Goal: Task Accomplishment & Management: Use online tool/utility

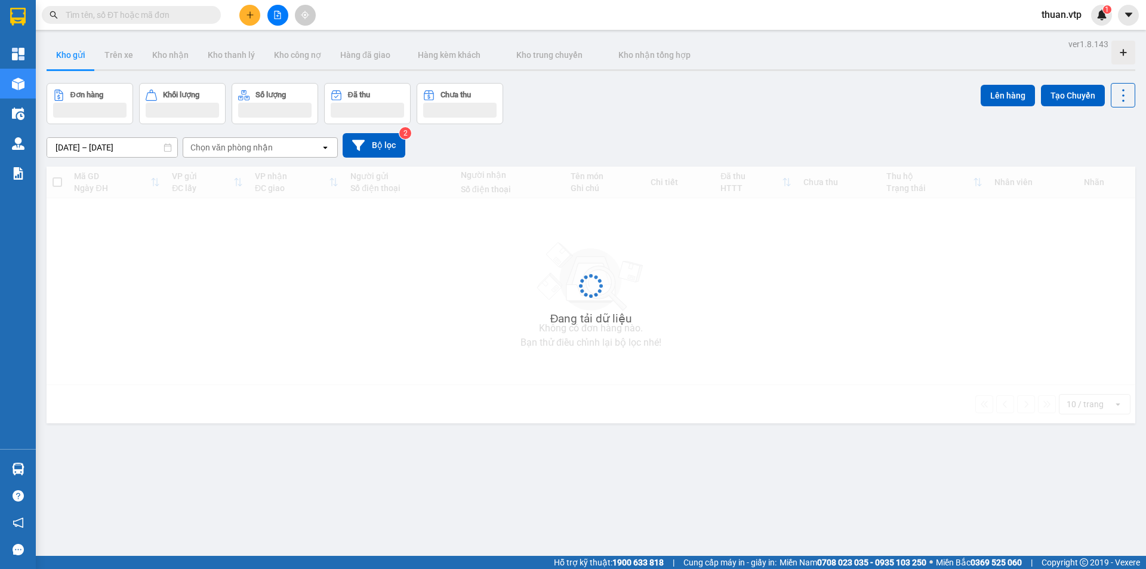
click at [158, 17] on input "text" at bounding box center [136, 14] width 141 height 13
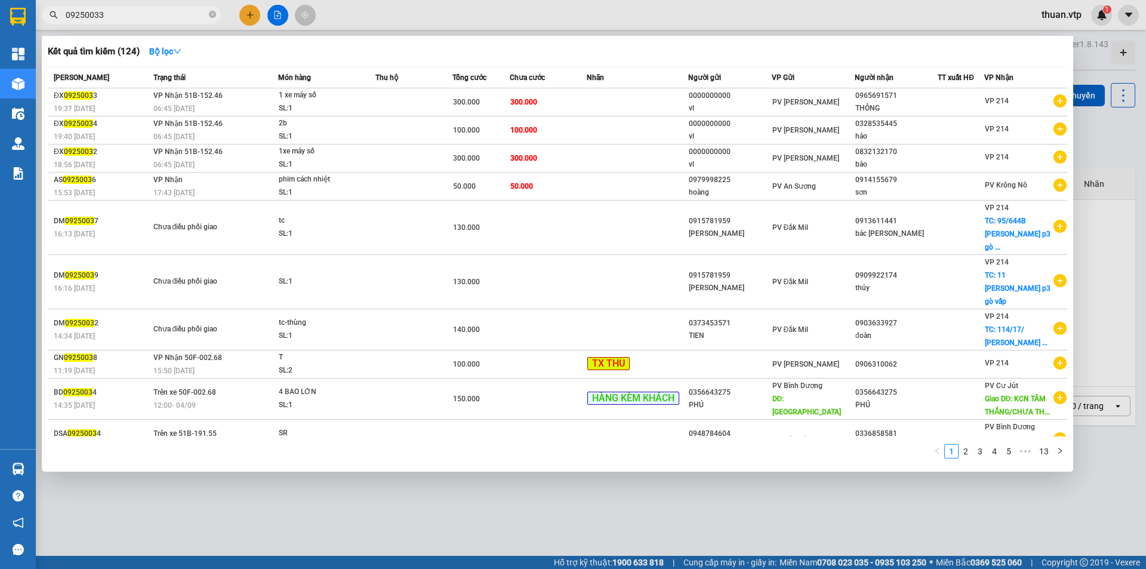
type input "09250033"
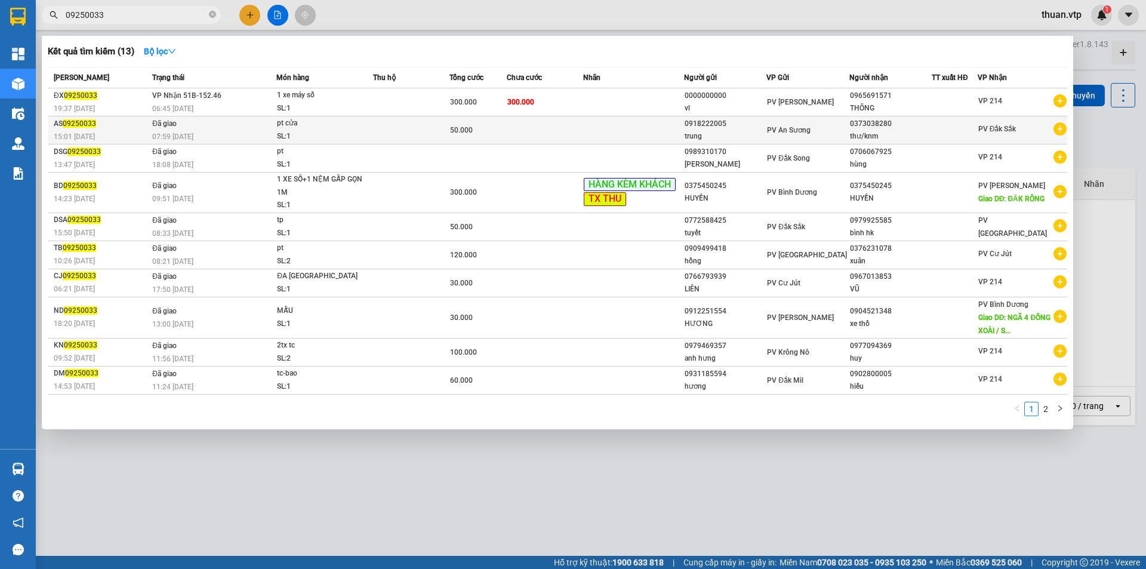
click at [359, 118] on div "pt cửa" at bounding box center [322, 123] width 90 height 13
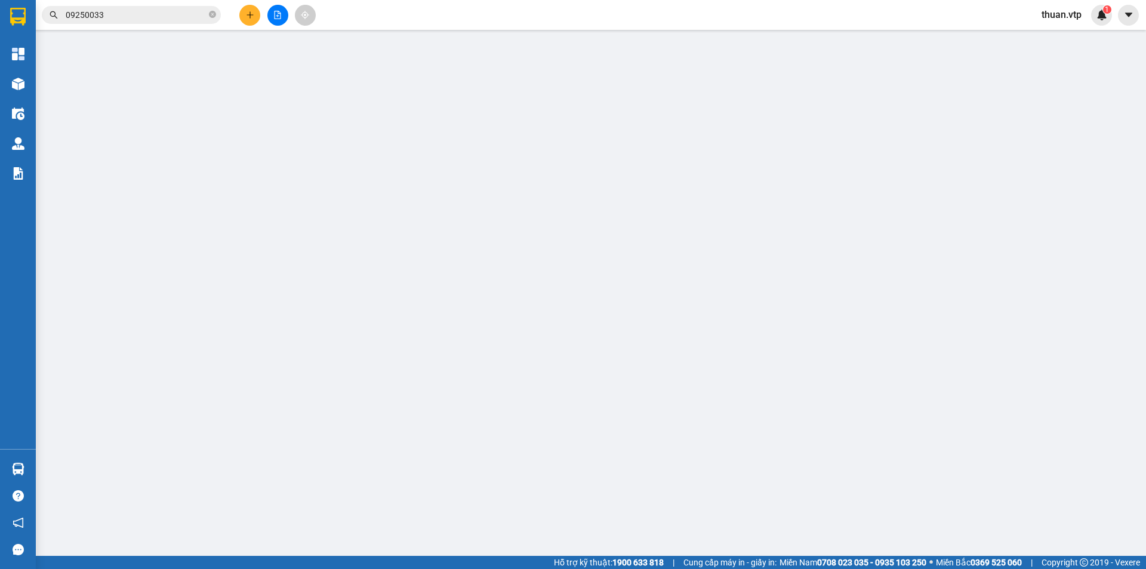
type input "0918222005"
type input "trung"
type input "0373038280"
type input "thư/knm"
type input "50.000"
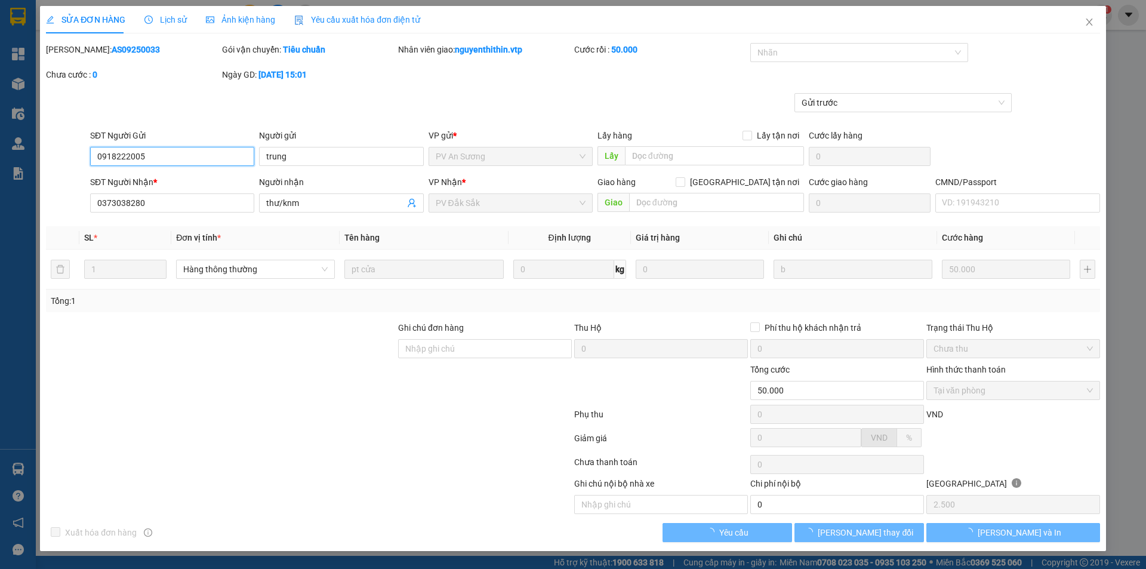
type input "2.500"
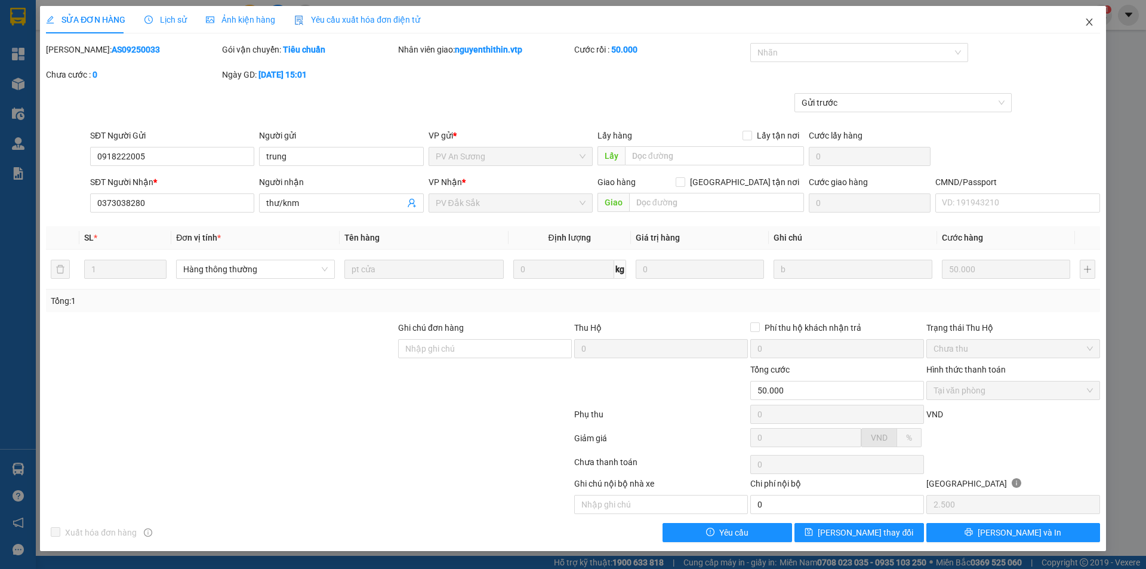
click at [1086, 20] on icon "close" at bounding box center [1090, 22] width 10 height 10
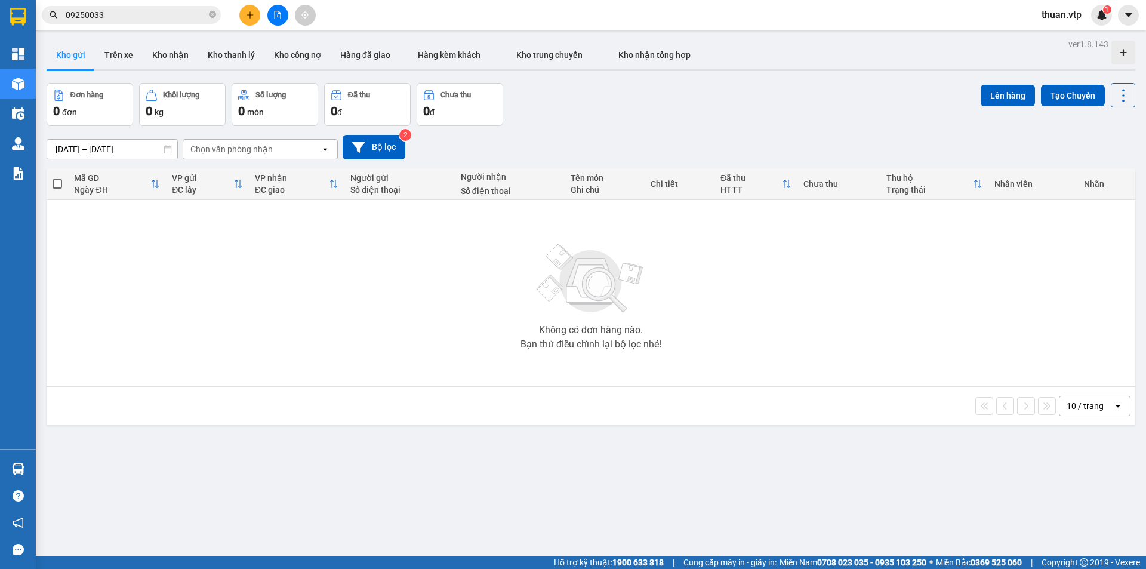
click at [175, 11] on input "09250033" at bounding box center [136, 14] width 141 height 13
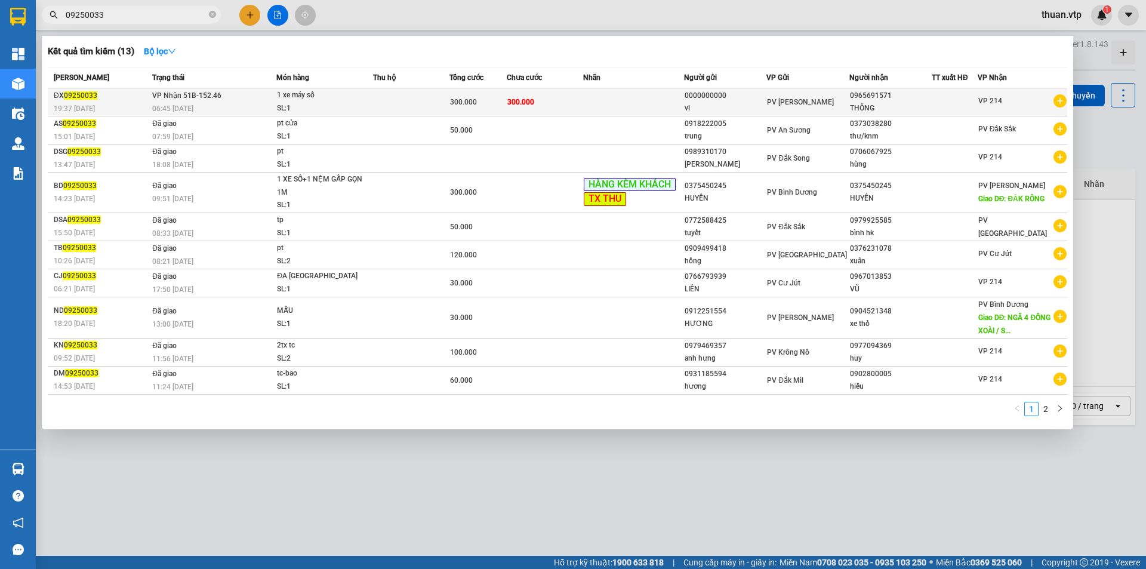
click at [335, 102] on div "SL: 1" at bounding box center [322, 108] width 90 height 13
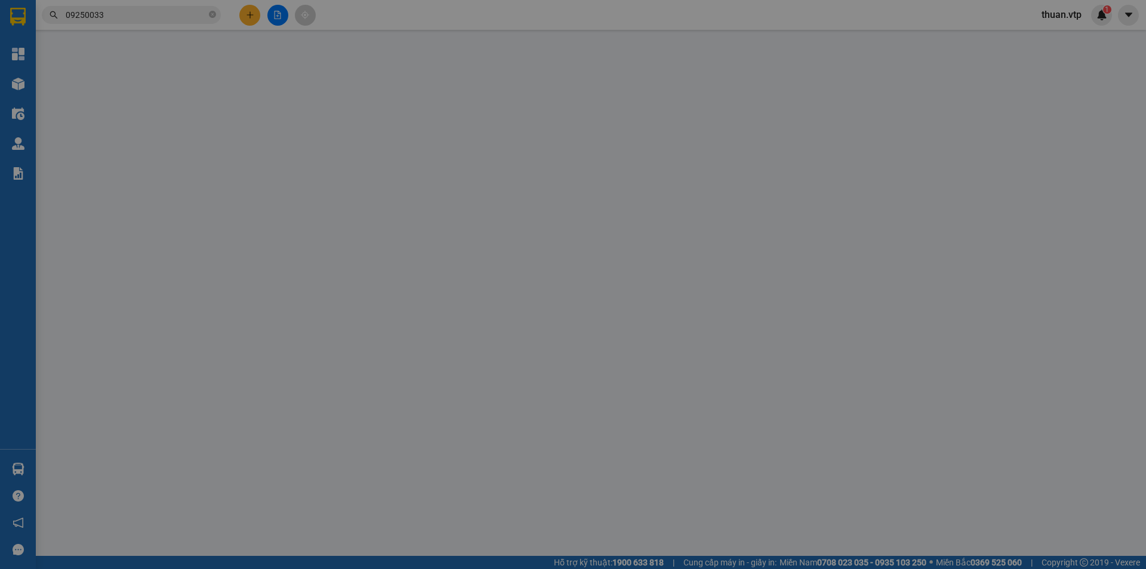
type input "0000000000"
type input "vl"
type input "0965691571"
type input "THÔNG"
type input "300.000"
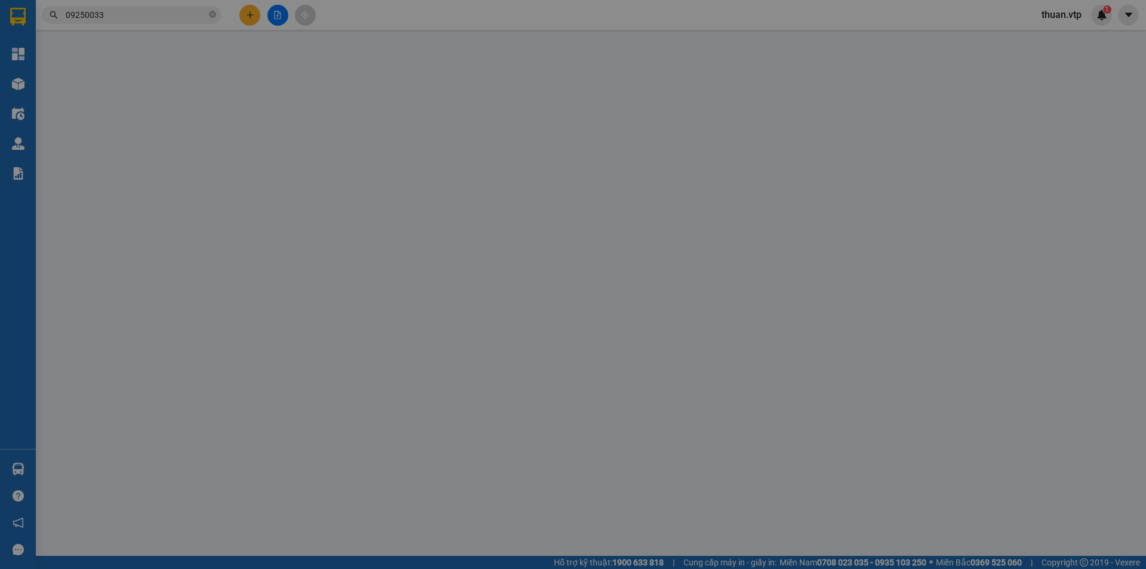
type input "300.000"
type input "trùng mã dx09250024"
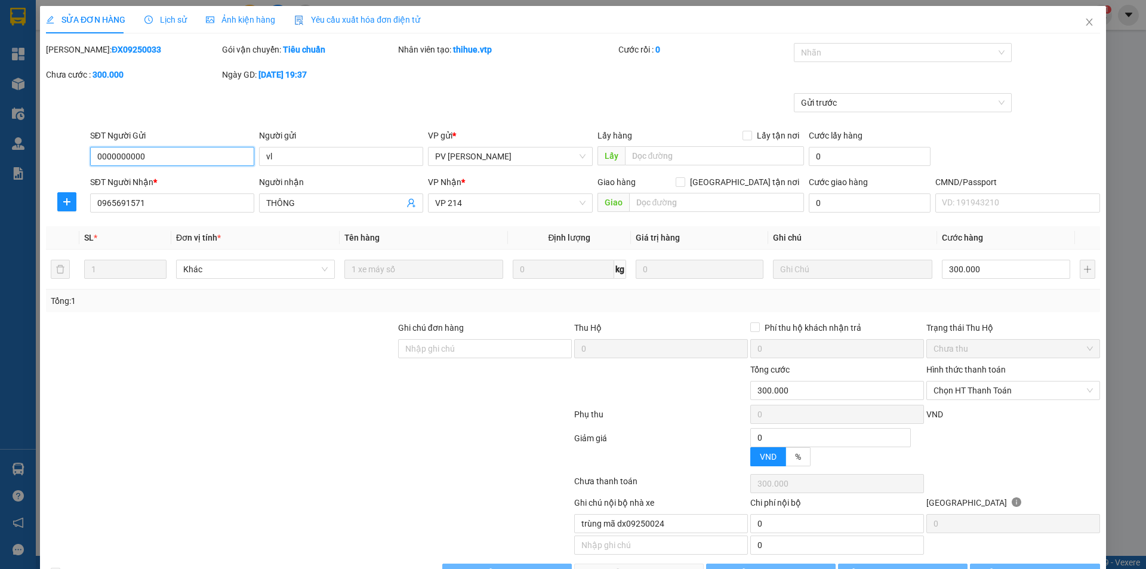
type input "15.000"
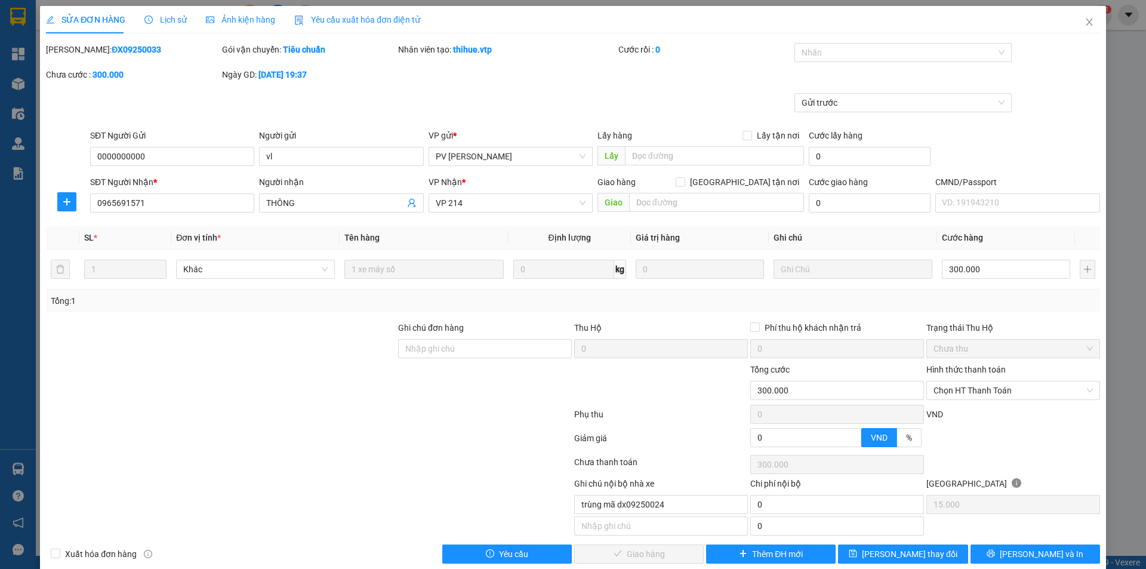
click at [177, 18] on span "Lịch sử" at bounding box center [165, 20] width 42 height 10
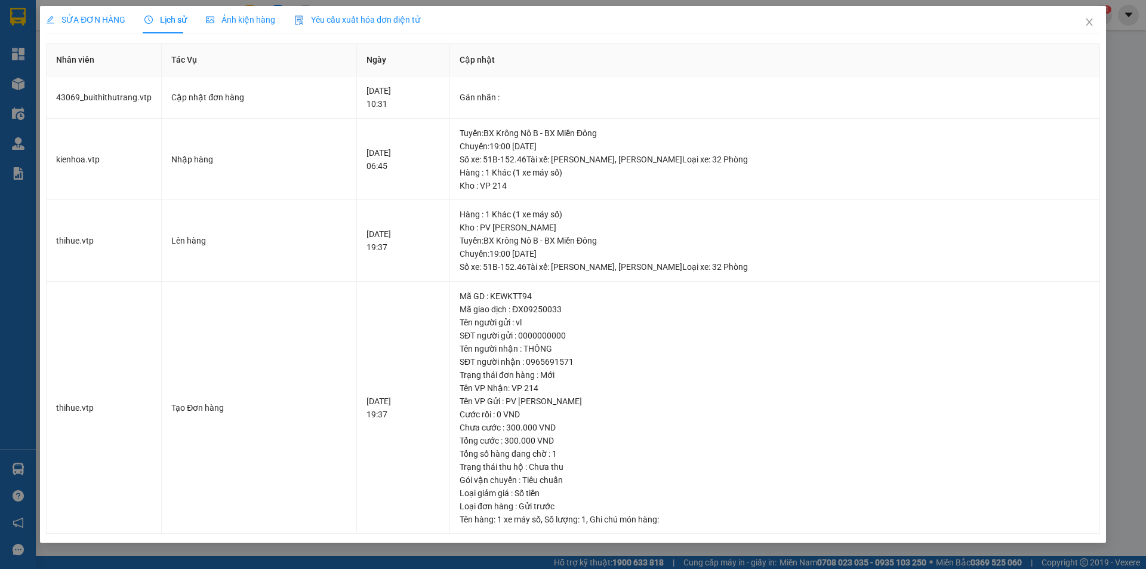
click at [85, 16] on span "SỬA ĐƠN HÀNG" at bounding box center [85, 20] width 79 height 10
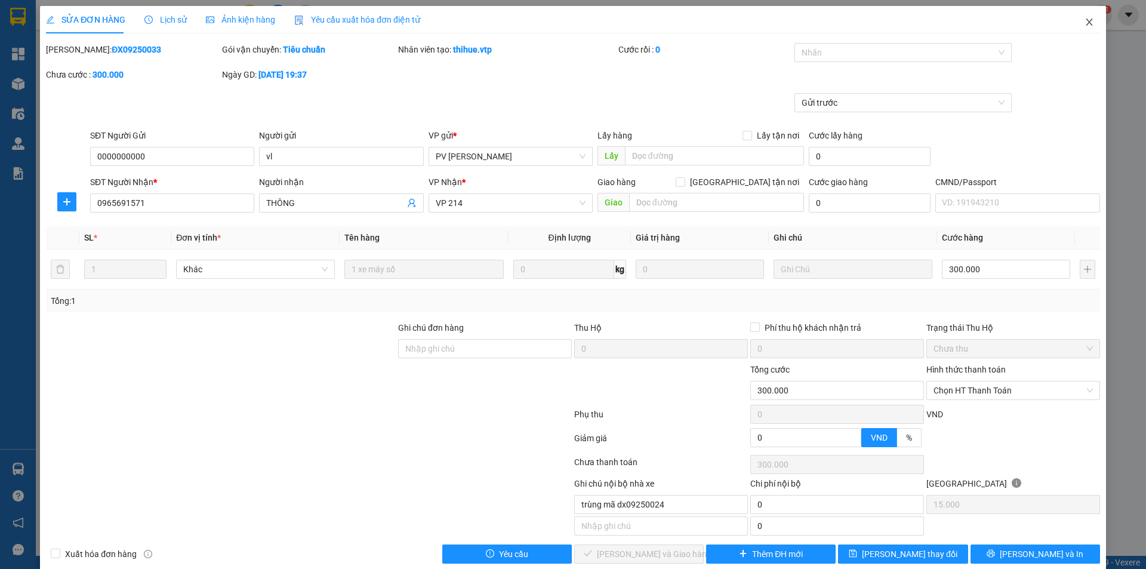
click at [1085, 22] on icon "close" at bounding box center [1090, 22] width 10 height 10
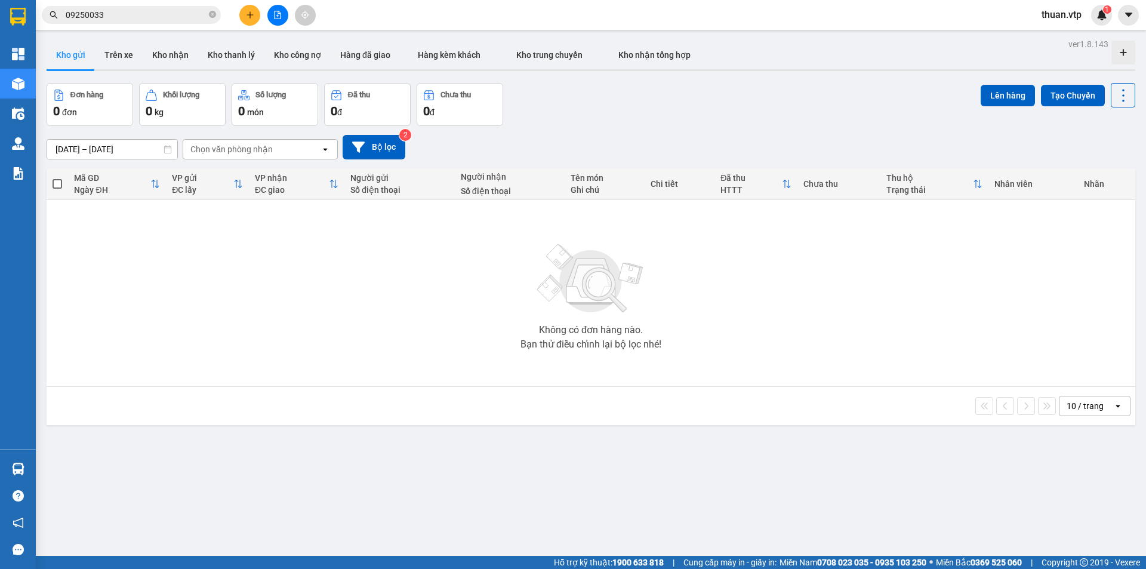
click at [134, 18] on input "09250033" at bounding box center [136, 14] width 141 height 13
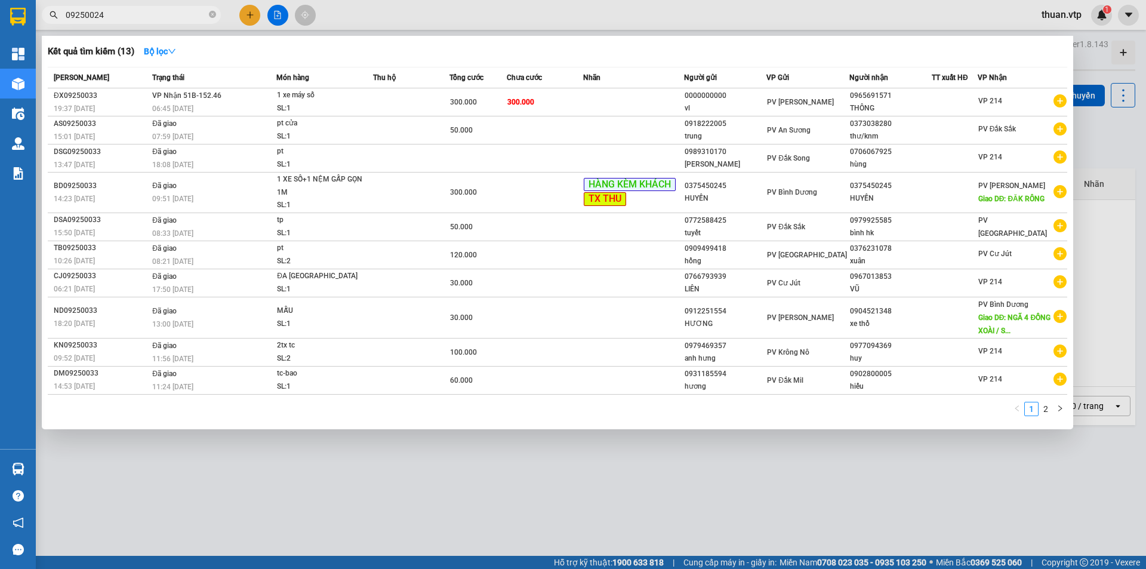
type input "09250024"
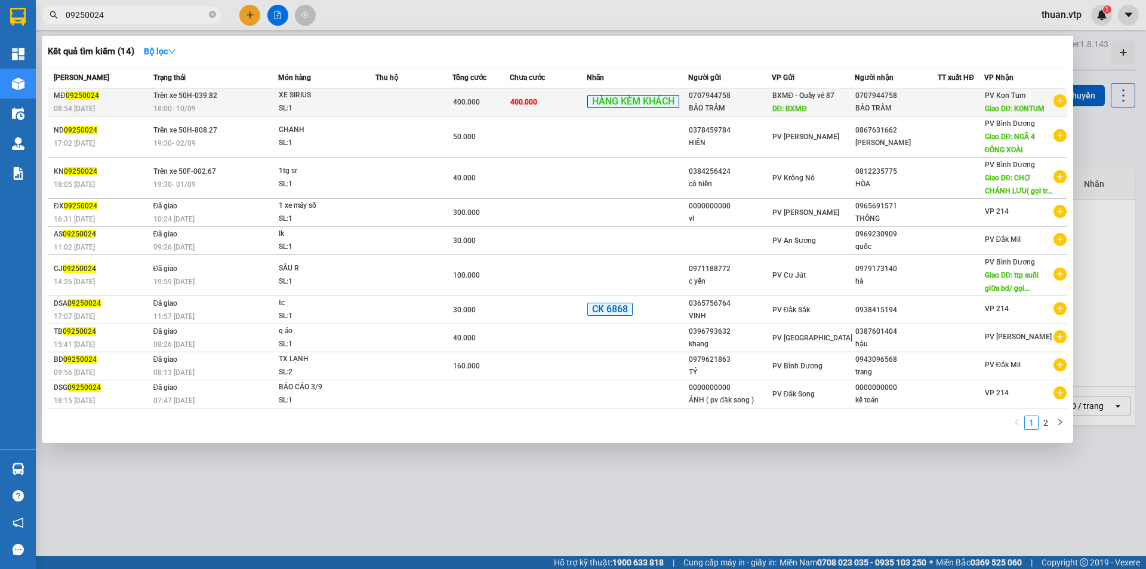
click at [330, 106] on div "SL: 1" at bounding box center [324, 108] width 90 height 13
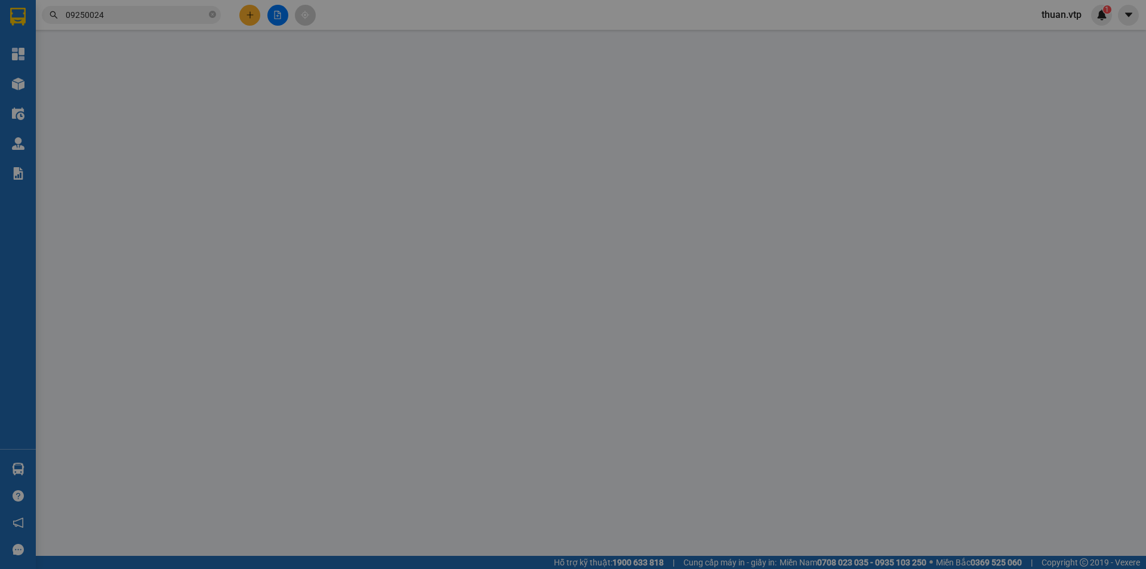
type input "0707944758"
type input "BẢO TRÂM"
type input "BXMĐ"
type input "0707944758"
type input "BẢO TRÂM"
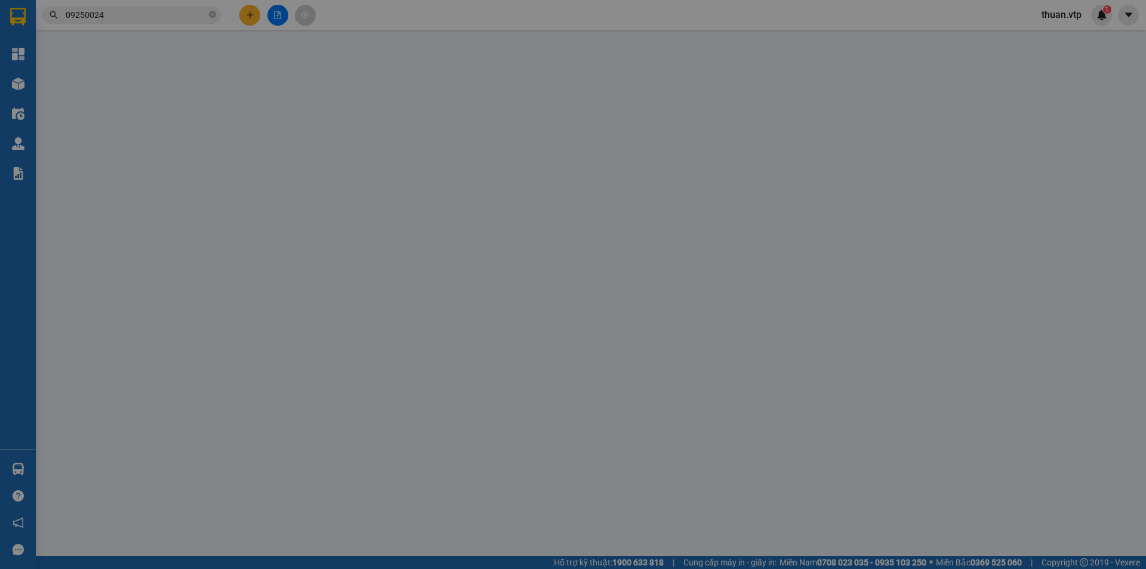
type input "KONTUM"
type input "400.000"
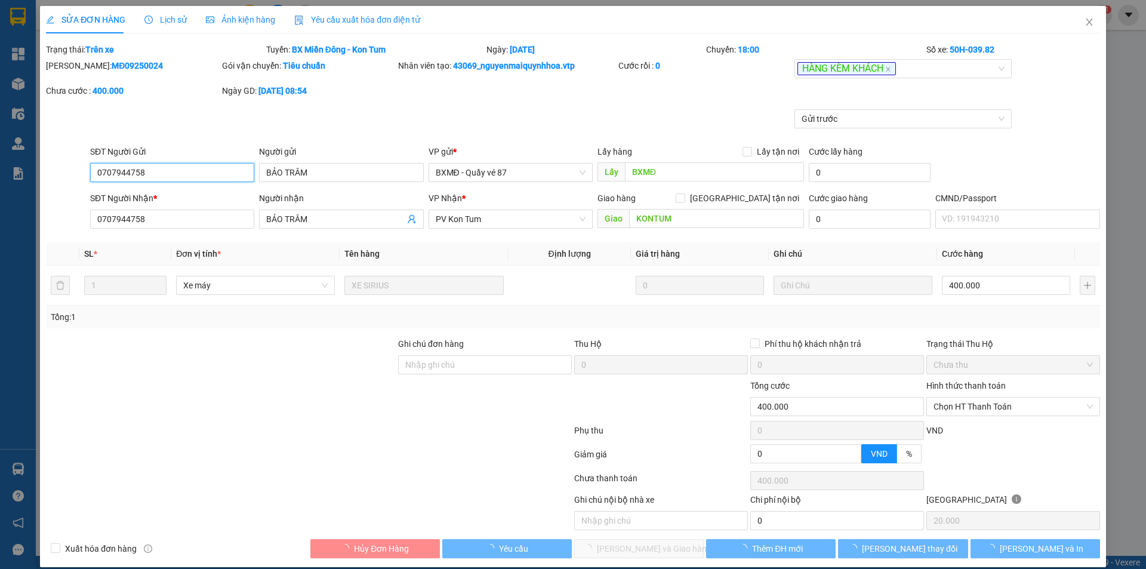
type input "20.000"
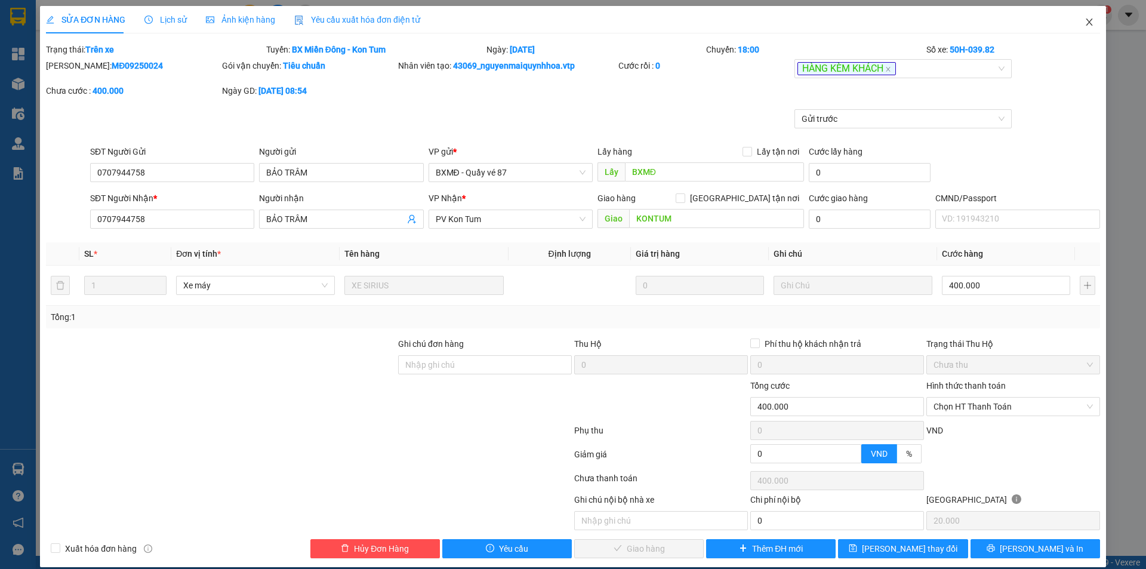
click at [1085, 21] on icon "close" at bounding box center [1090, 22] width 10 height 10
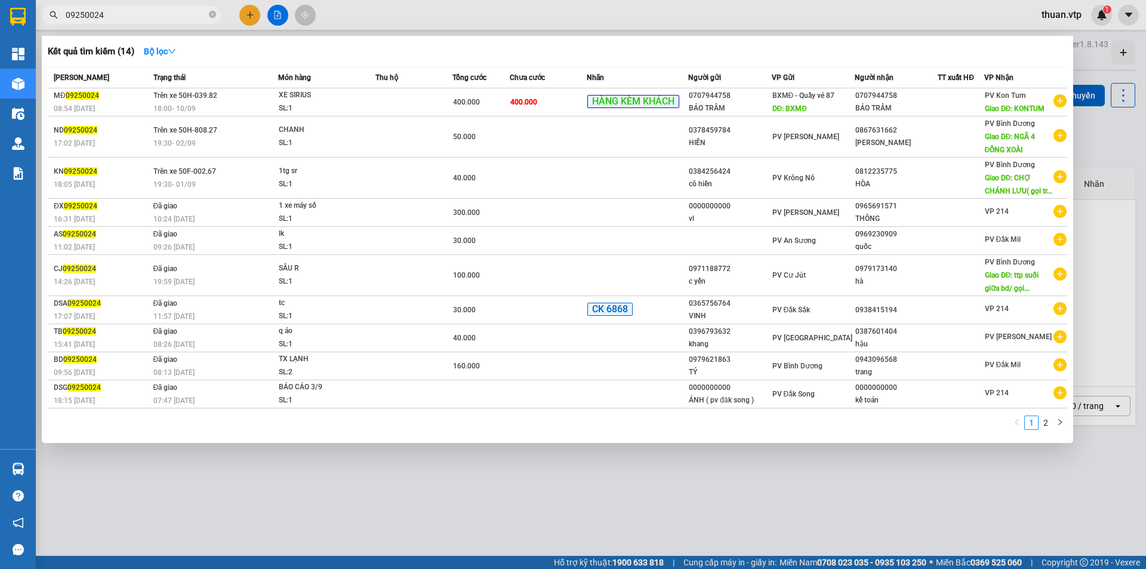
drag, startPoint x: 168, startPoint y: 22, endPoint x: 175, endPoint y: 7, distance: 16.6
click at [168, 21] on span "09250024" at bounding box center [131, 15] width 179 height 18
click at [175, 7] on span "09250024" at bounding box center [131, 15] width 179 height 18
click at [162, 16] on input "09250024" at bounding box center [136, 14] width 141 height 13
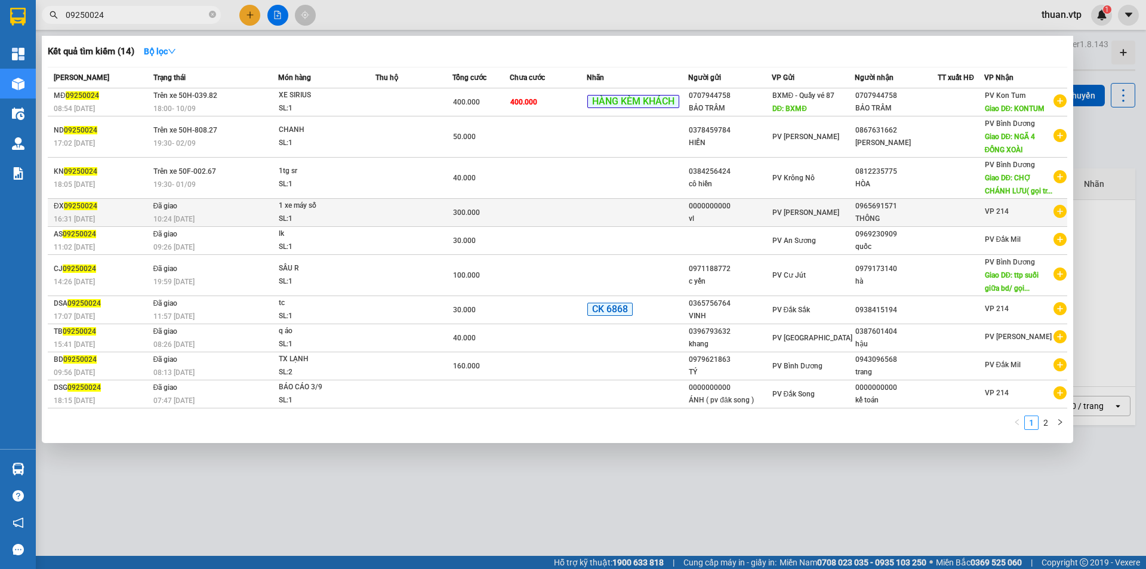
click at [221, 220] on td "Đã giao 10:24 [DATE]" at bounding box center [214, 213] width 128 height 28
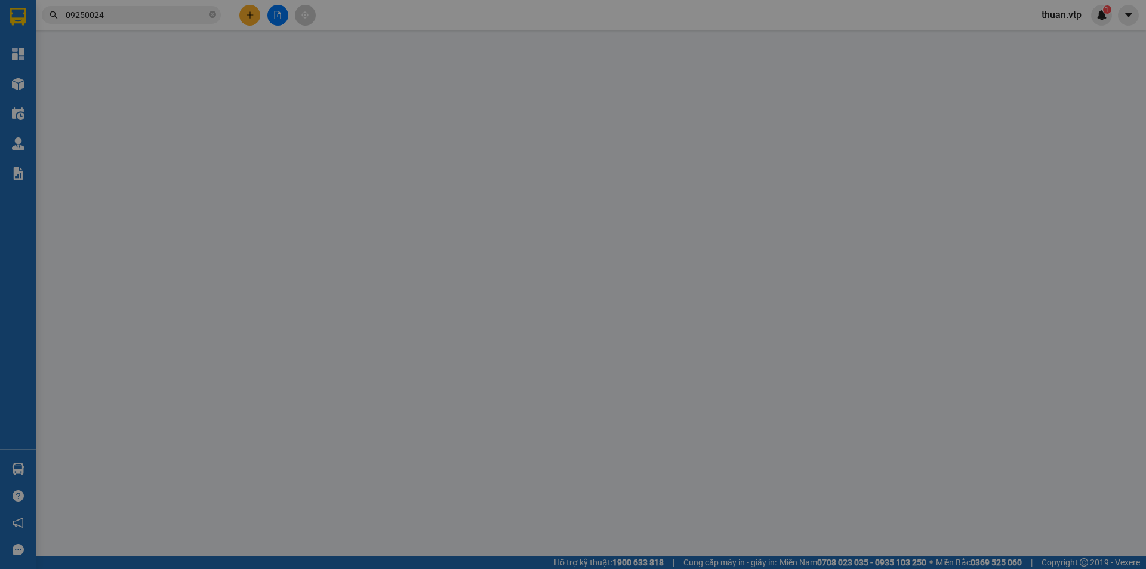
type input "0000000000"
type input "vl"
type input "0965691571"
type input "THÔNG"
type input "ck 6839 lúc 10h23 [DATE]"
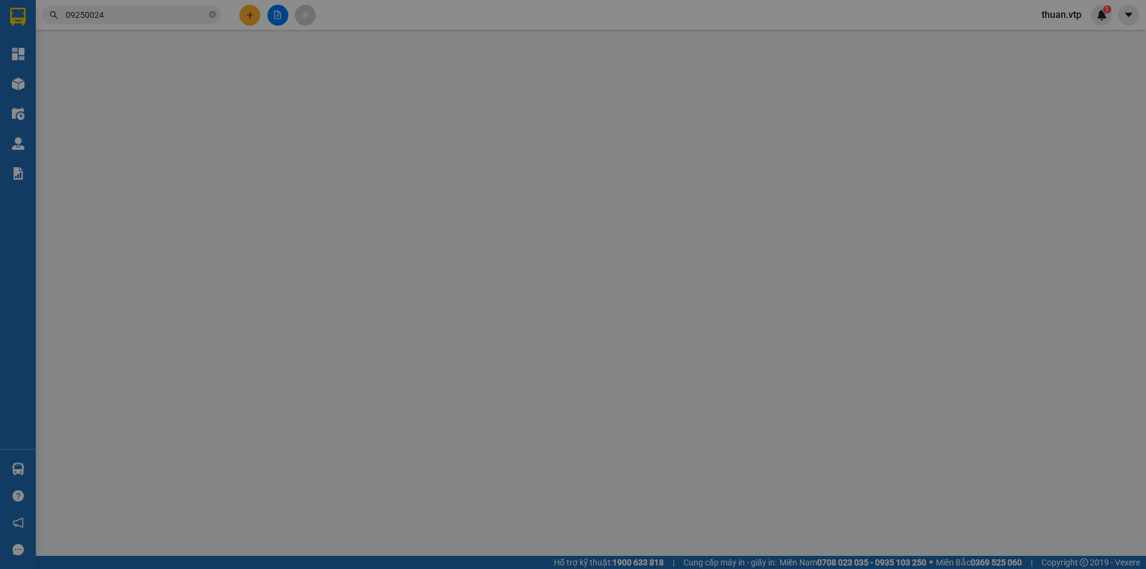
type input "300.000"
type input "[PERSON_NAME] quang trường 067201003295 cấp [DATE]"
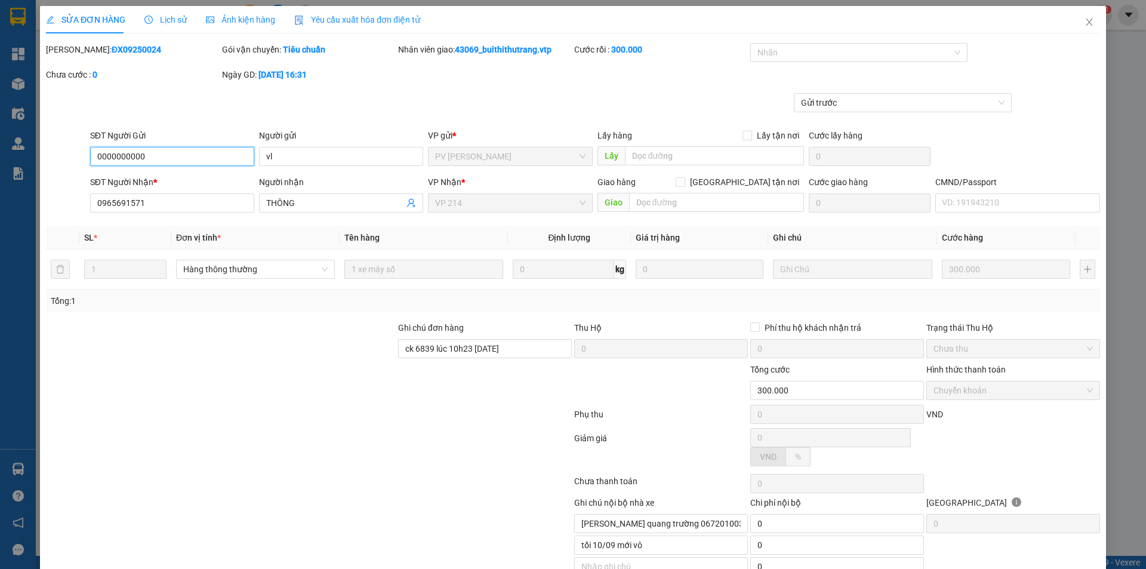
type input "15.000"
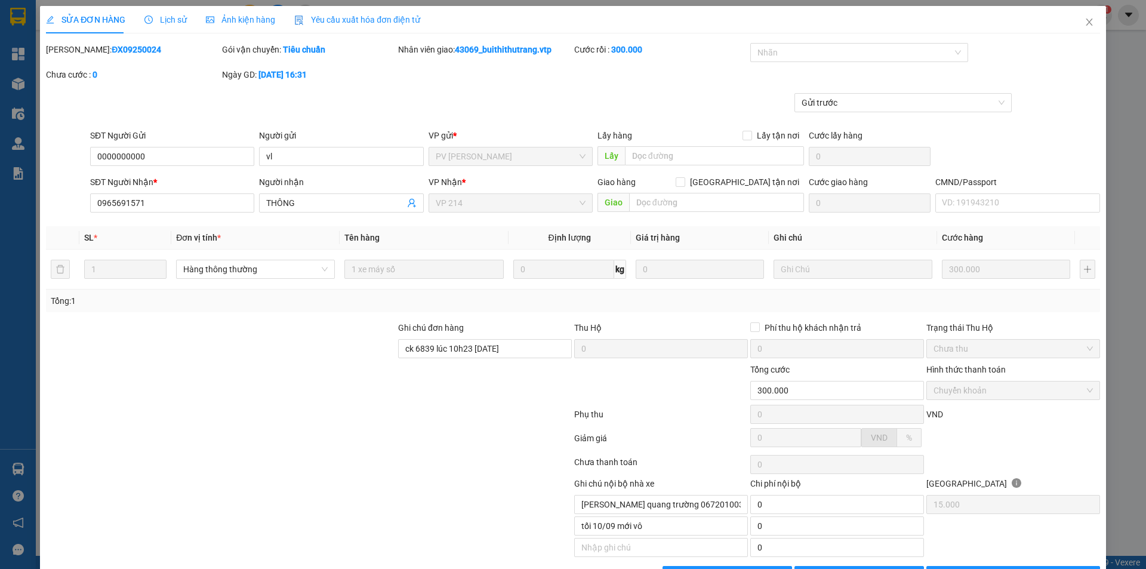
click at [178, 18] on span "Lịch sử" at bounding box center [165, 20] width 42 height 10
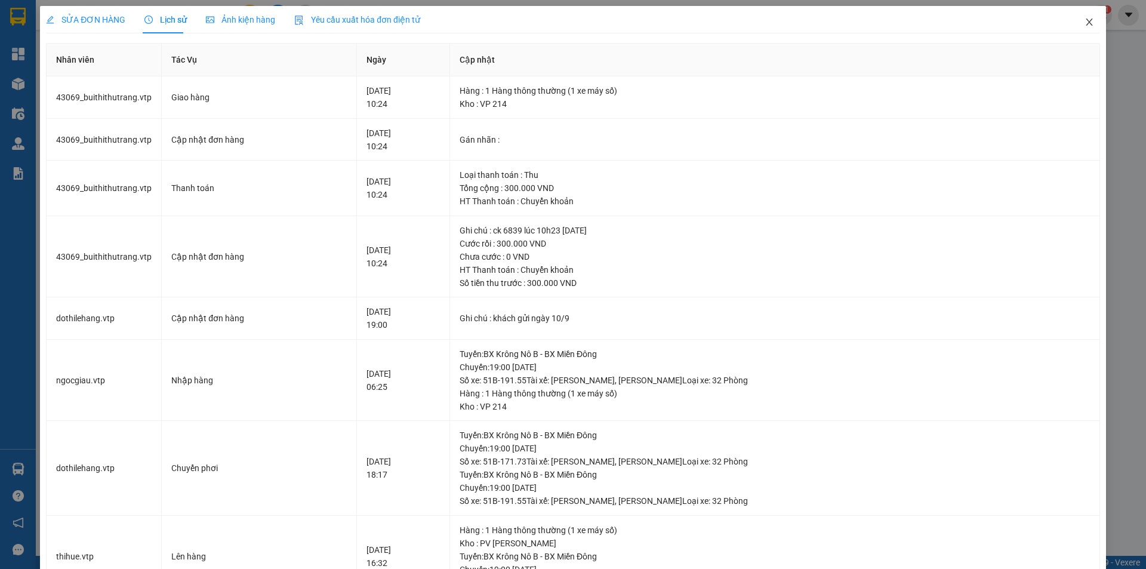
click at [1085, 26] on icon "close" at bounding box center [1090, 22] width 10 height 10
